Goal: Navigation & Orientation: Find specific page/section

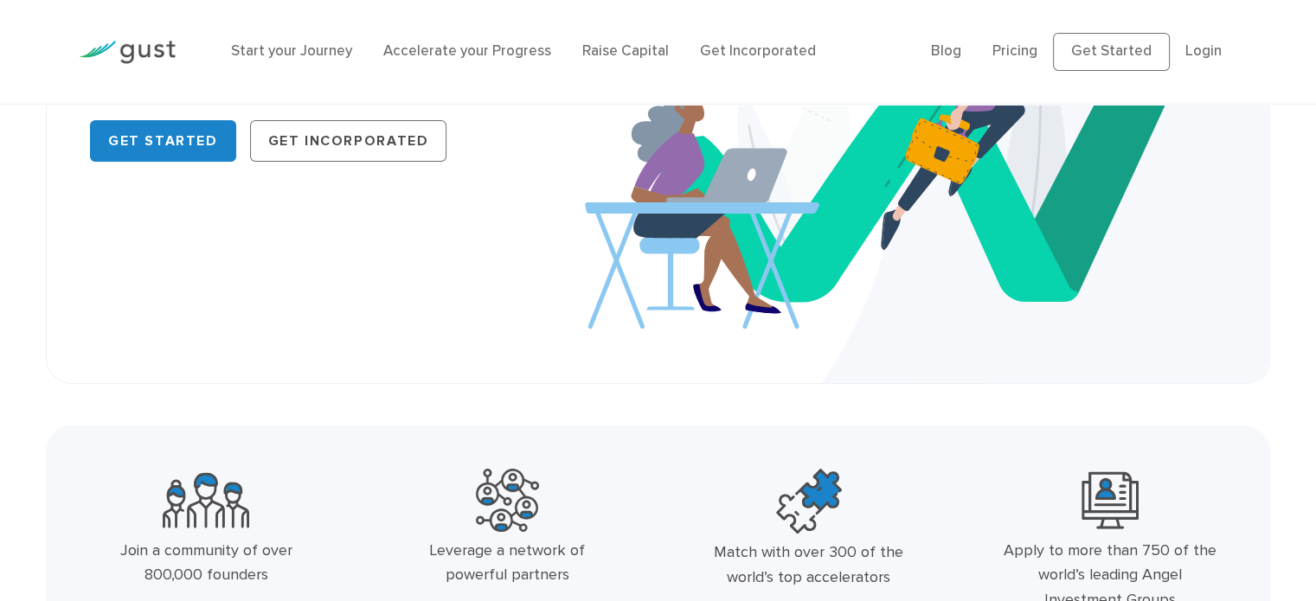
scroll to position [576, 0]
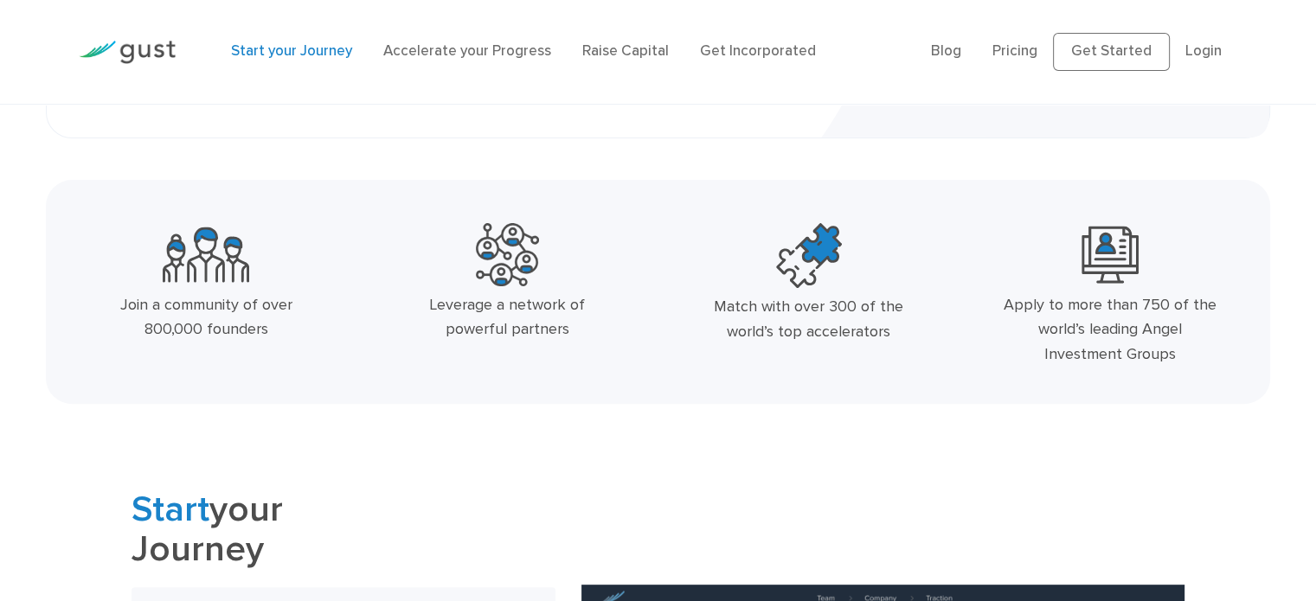
click at [311, 51] on link "Start your Journey" at bounding box center [291, 50] width 121 height 17
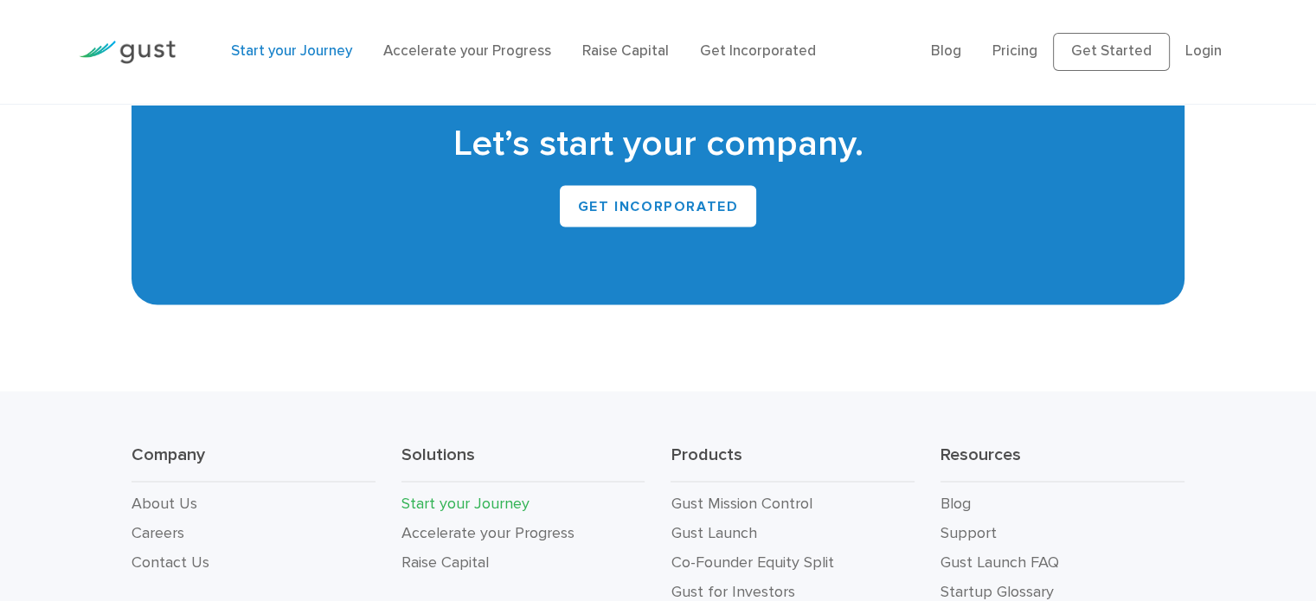
scroll to position [3410, 0]
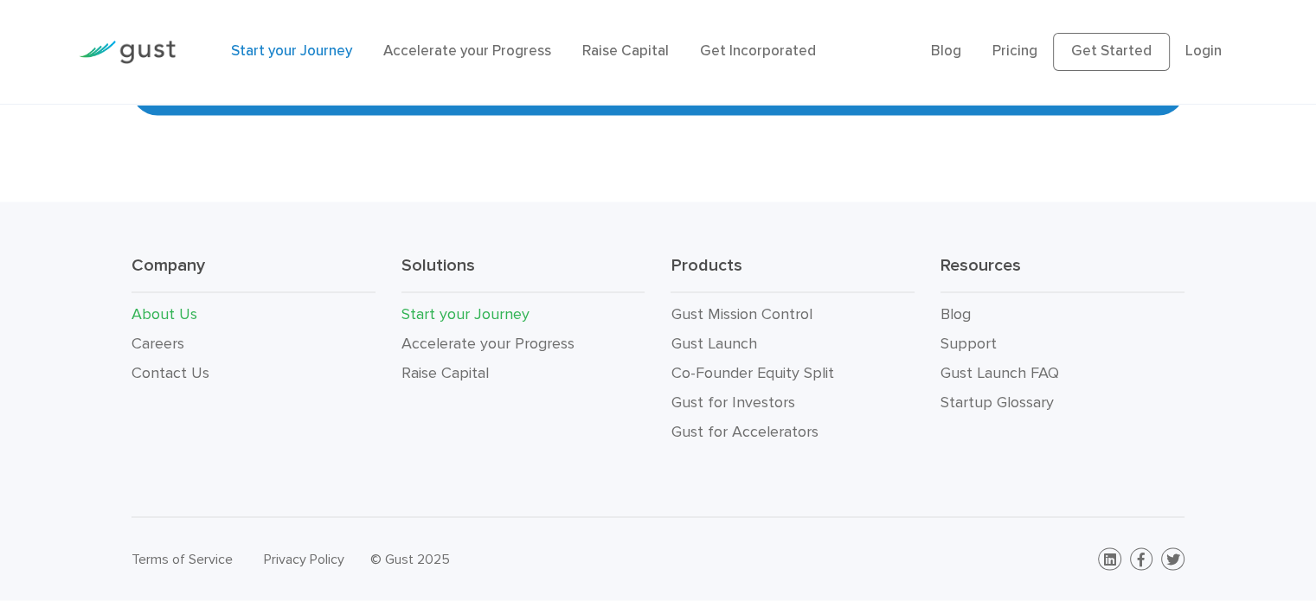
click at [156, 313] on link "About Us" at bounding box center [164, 314] width 66 height 18
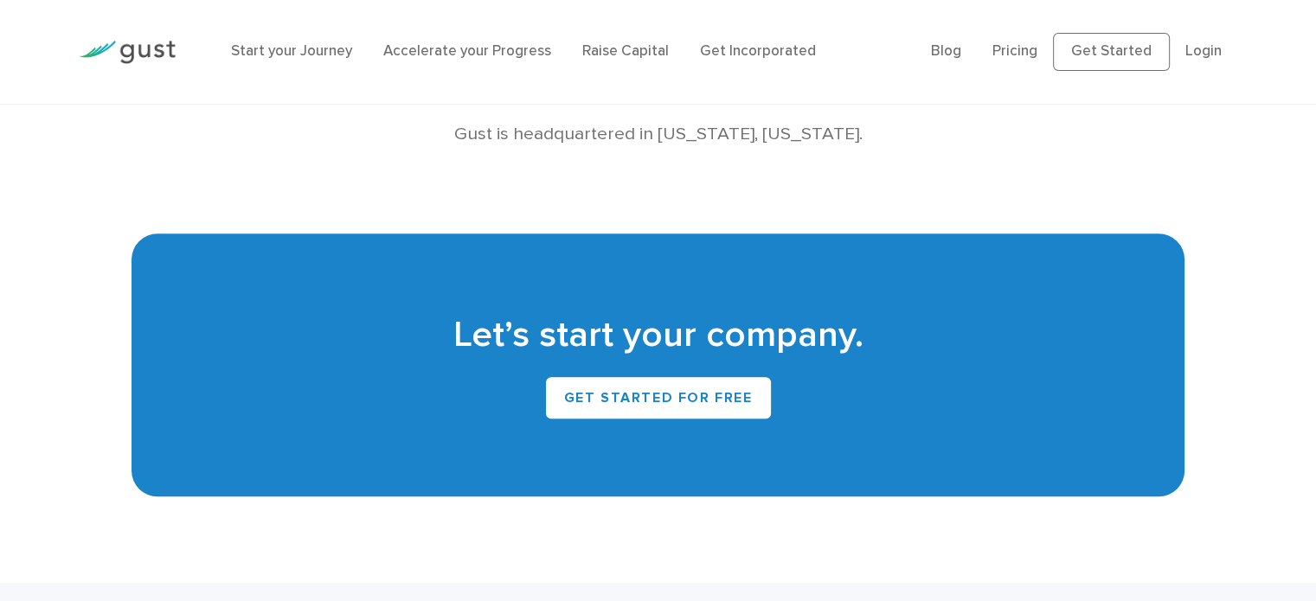
scroll to position [1586, 0]
